Goal: Transaction & Acquisition: Book appointment/travel/reservation

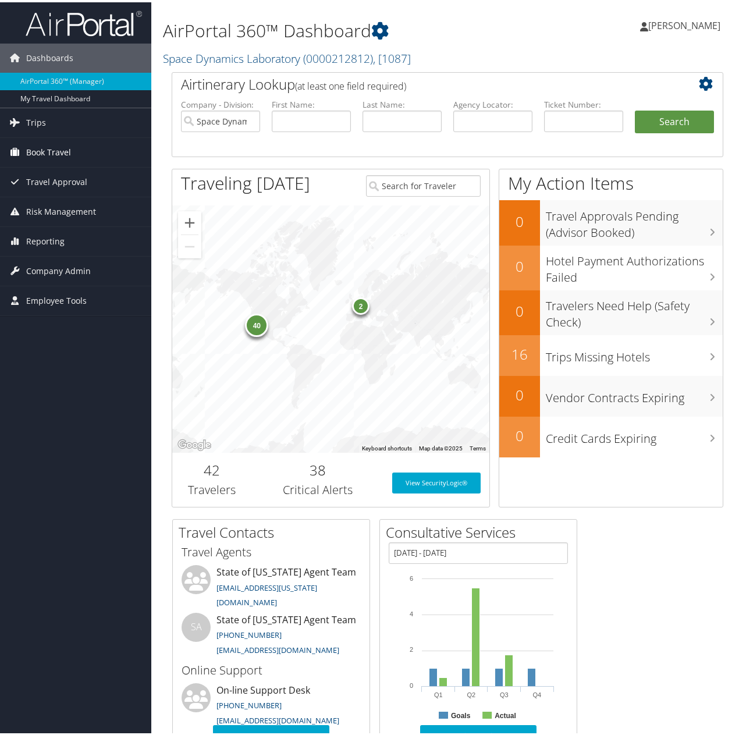
click at [36, 149] on span "Book Travel" at bounding box center [48, 150] width 45 height 29
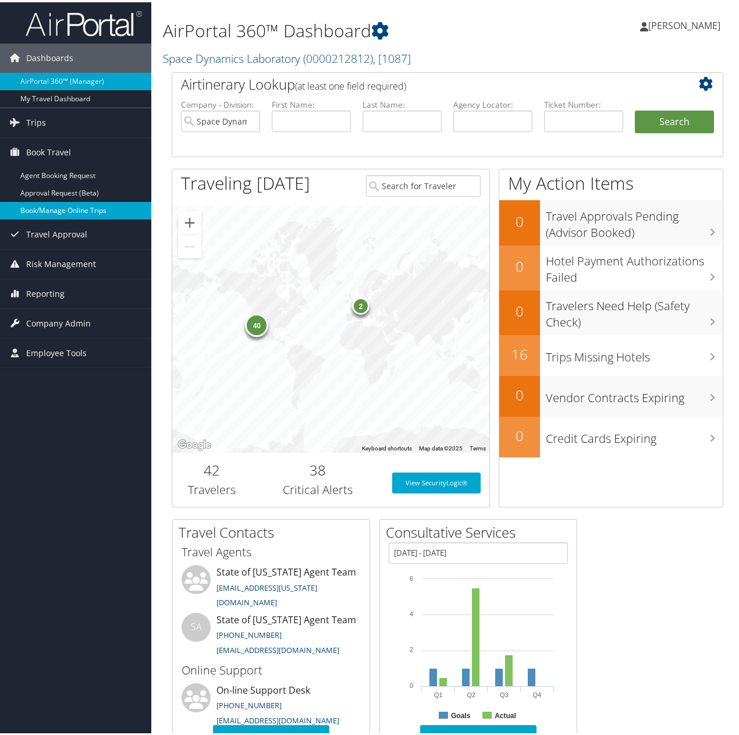
click at [56, 207] on link "Book/Manage Online Trips" at bounding box center [75, 208] width 151 height 17
